Goal: Check status: Check status

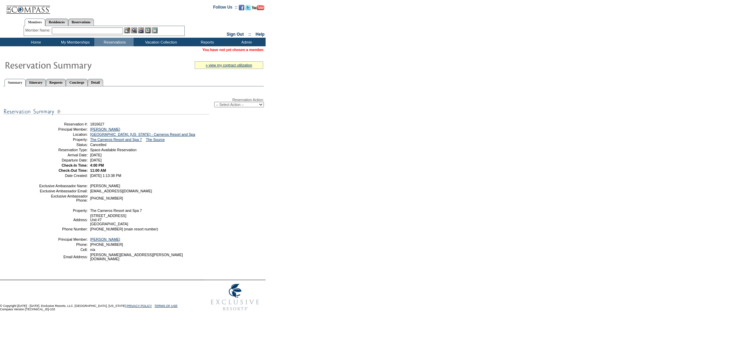
drag, startPoint x: 117, startPoint y: 79, endPoint x: 137, endPoint y: 86, distance: 21.1
click at [103, 79] on link "Detail" at bounding box center [96, 82] width 16 height 7
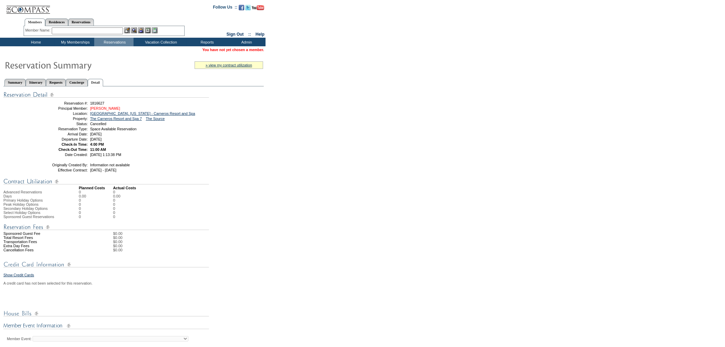
click at [108, 106] on link "[PERSON_NAME]" at bounding box center [105, 108] width 30 height 4
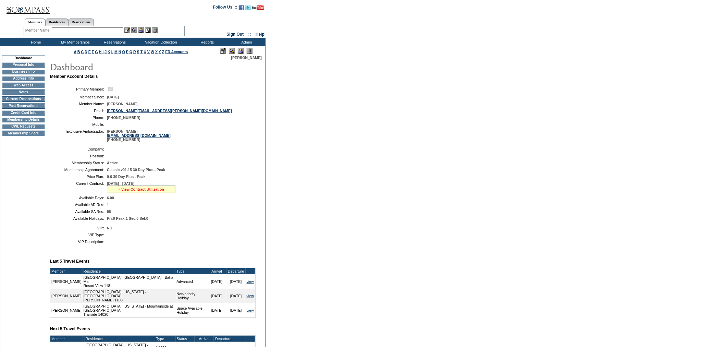
click at [139, 191] on link "» View Contract Utilization" at bounding box center [141, 189] width 46 height 4
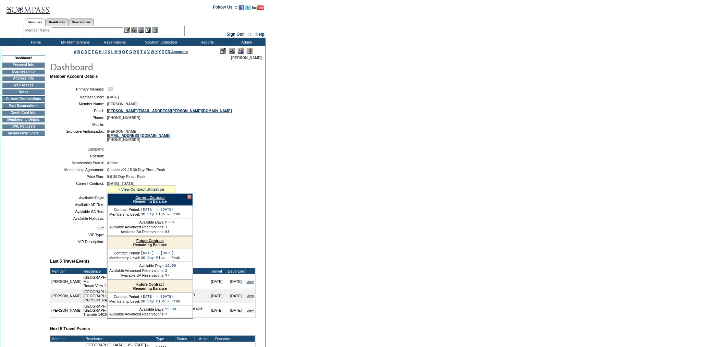
click at [152, 243] on link "Future Contract" at bounding box center [149, 240] width 27 height 4
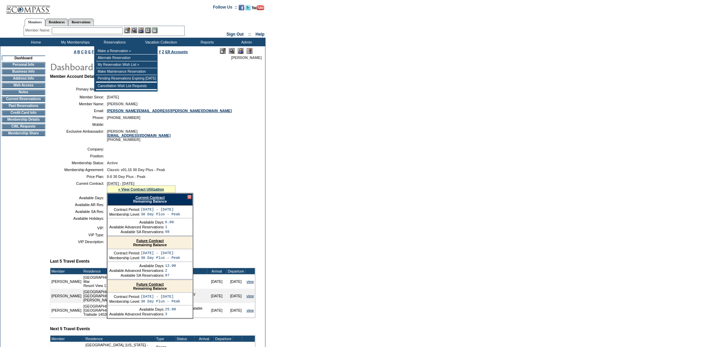
click at [112, 28] on input "text" at bounding box center [87, 30] width 71 height 7
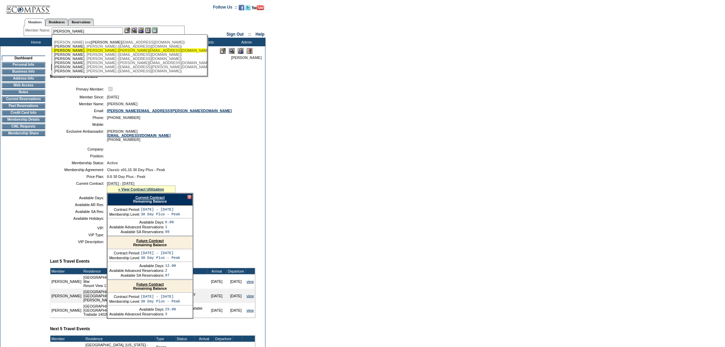
click at [111, 51] on div "Robson , Glenn (glennrrobson@yahoo.com)" at bounding box center [129, 50] width 151 height 4
type input "Robson, Glenn (glennrrobson@yahoo.com)"
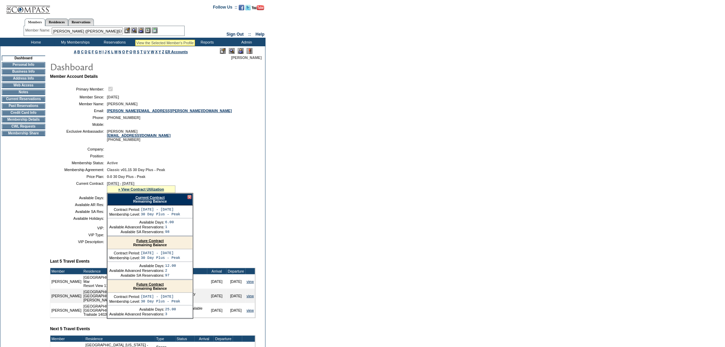
click at [135, 32] on img at bounding box center [134, 30] width 6 height 6
